Goal: Information Seeking & Learning: Learn about a topic

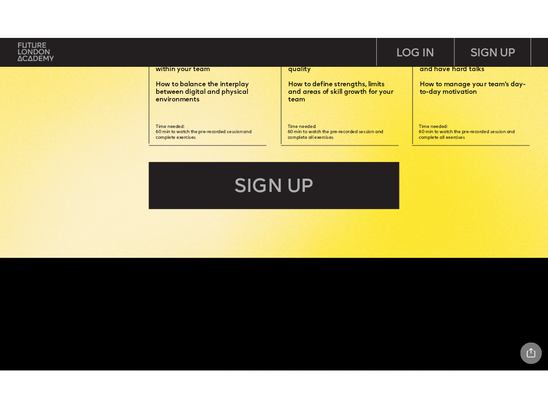
scroll to position [2337, 0]
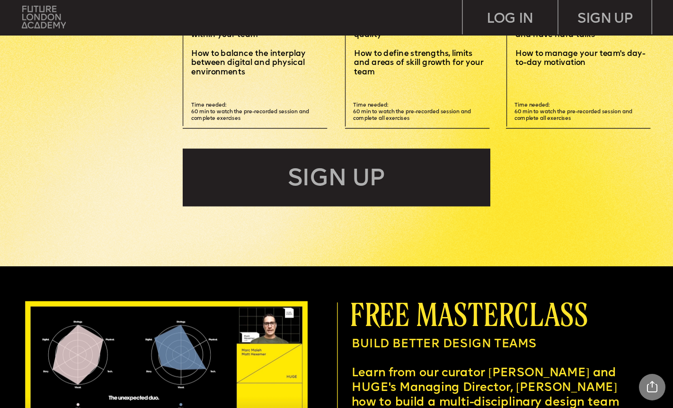
click at [30, 22] on img at bounding box center [44, 17] width 44 height 22
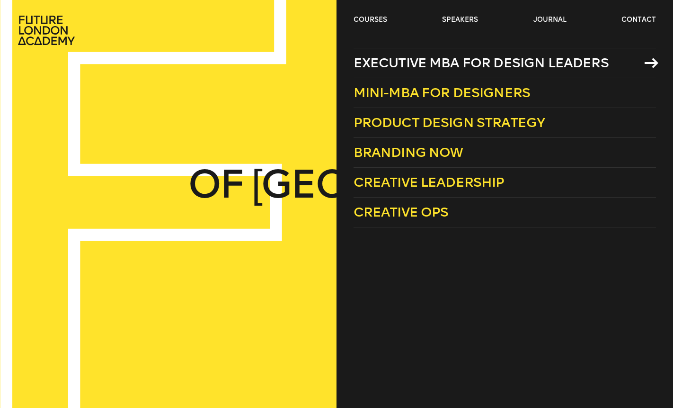
click at [412, 64] on span "Executive MBA for Design Leaders" at bounding box center [481, 63] width 255 height 16
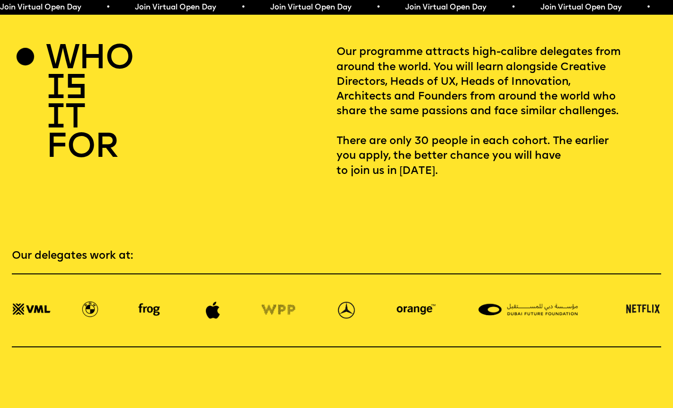
scroll to position [1374, 0]
